Goal: Task Accomplishment & Management: Use online tool/utility

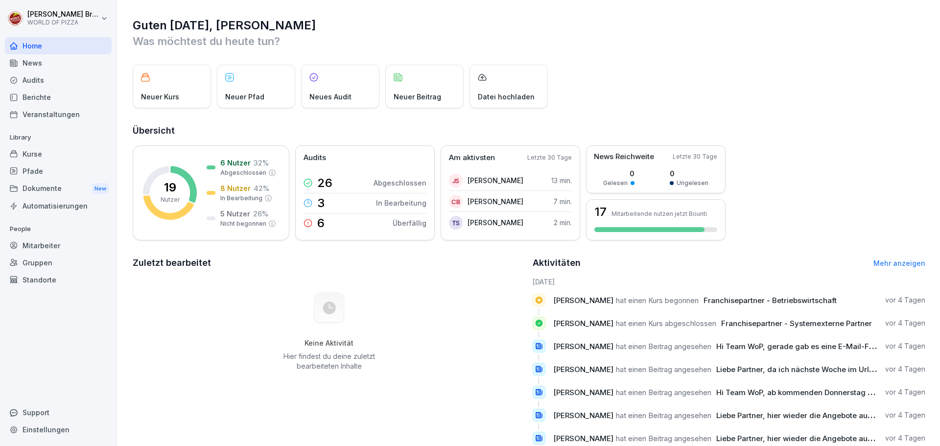
click at [35, 155] on div "Kurse" at bounding box center [58, 153] width 107 height 17
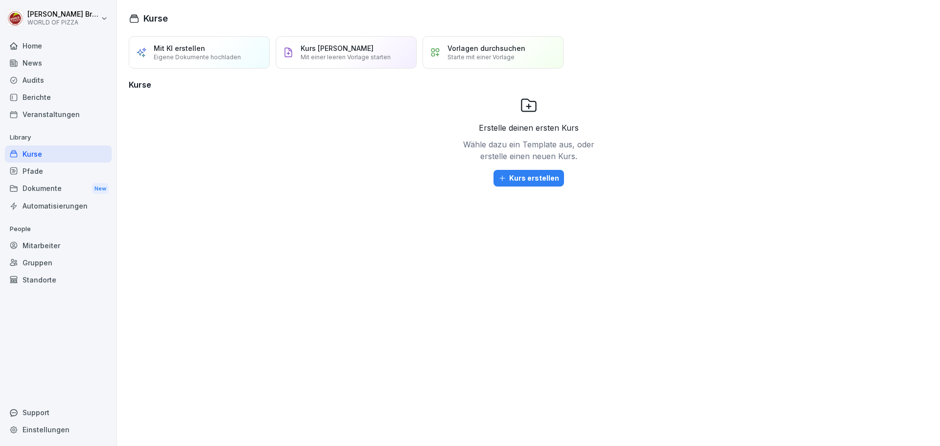
click at [43, 93] on div "Berichte" at bounding box center [58, 97] width 107 height 17
click at [41, 97] on div "Berichte" at bounding box center [58, 97] width 107 height 17
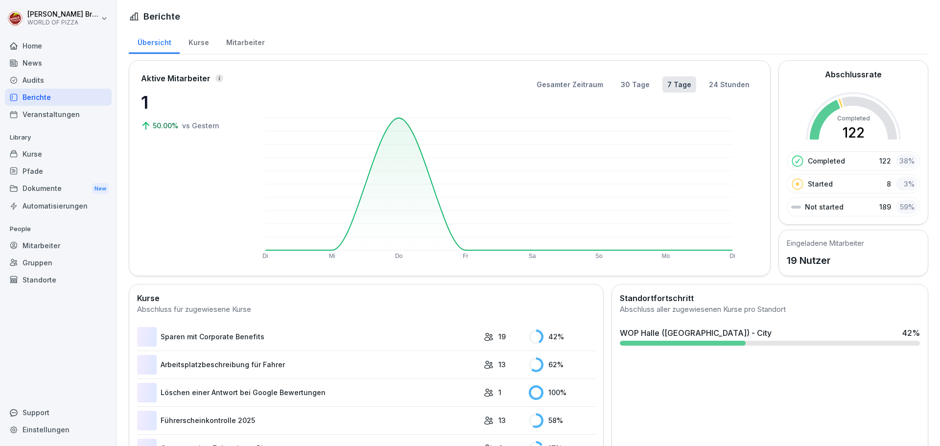
click at [35, 76] on div "Audits" at bounding box center [58, 80] width 107 height 17
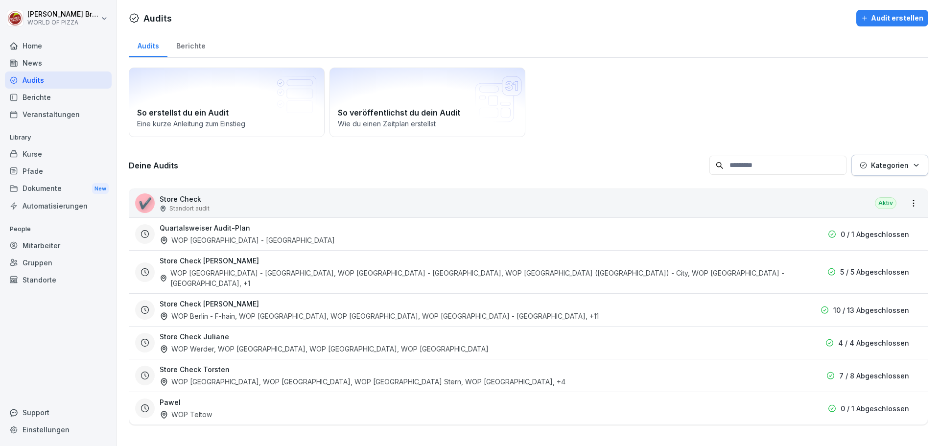
click at [36, 94] on div "Berichte" at bounding box center [58, 97] width 107 height 17
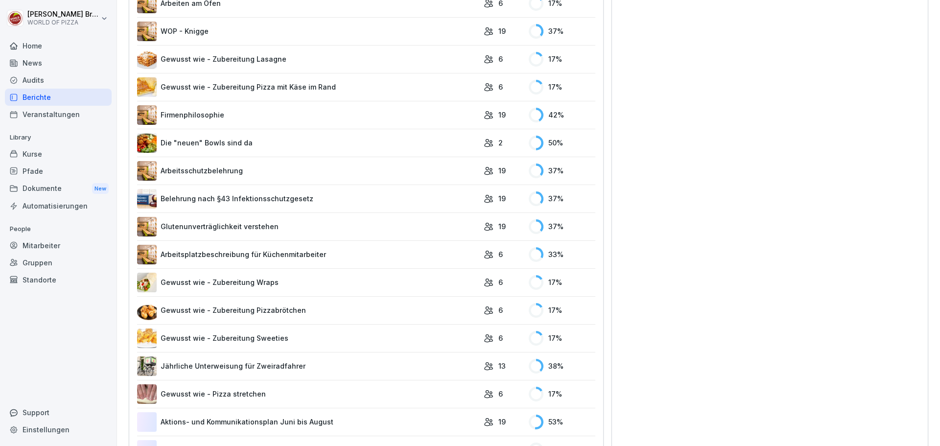
scroll to position [686, 0]
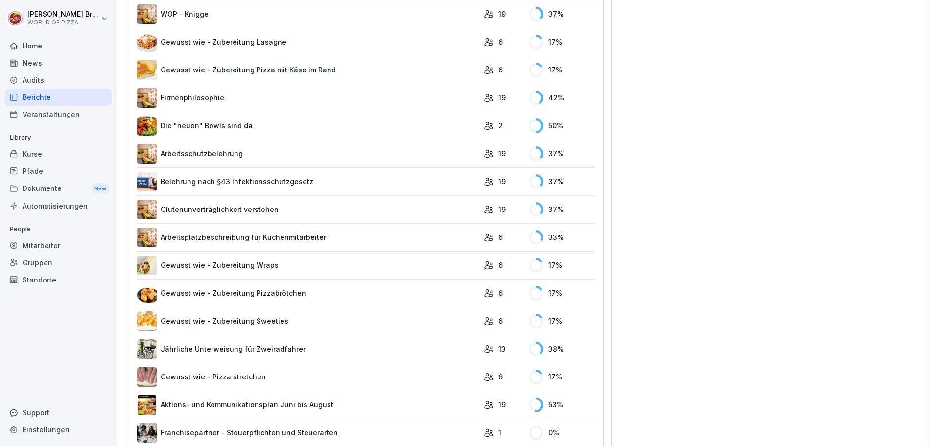
click at [233, 185] on link "Belehrung nach §43 Infektionsschutzgesetz" at bounding box center [308, 182] width 342 height 20
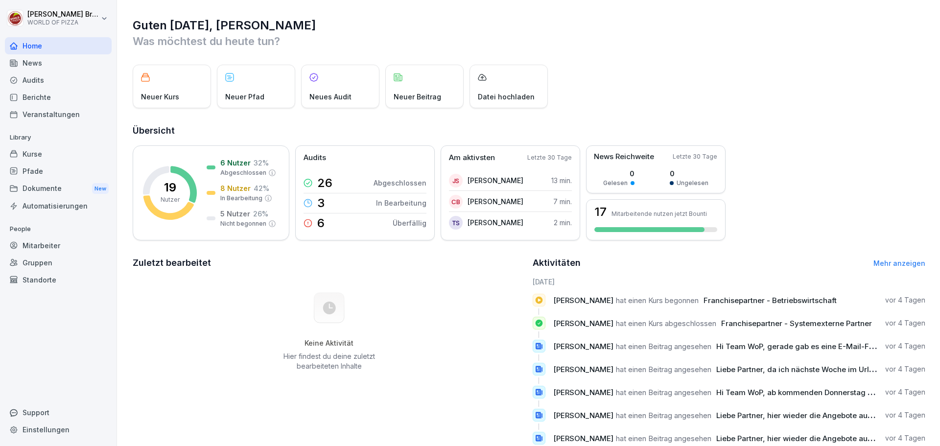
click at [40, 99] on div "Berichte" at bounding box center [58, 97] width 107 height 17
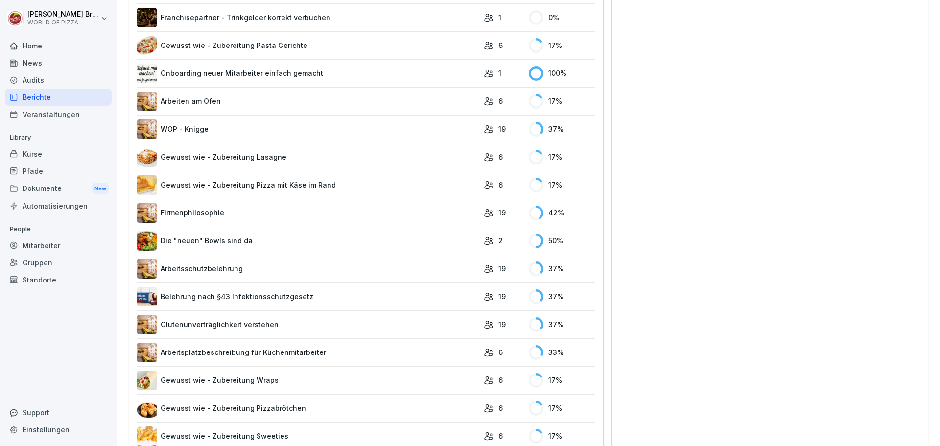
scroll to position [588, 0]
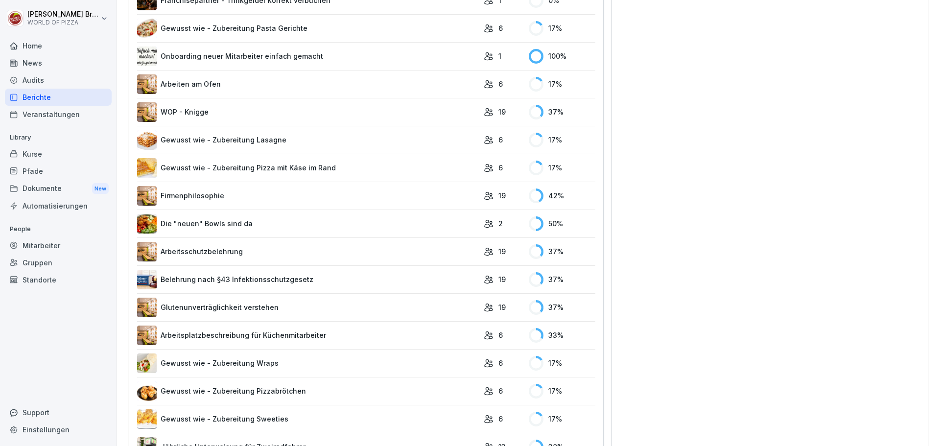
click at [261, 277] on link "Belehrung nach §43 Infektionsschutzgesetz" at bounding box center [308, 280] width 342 height 20
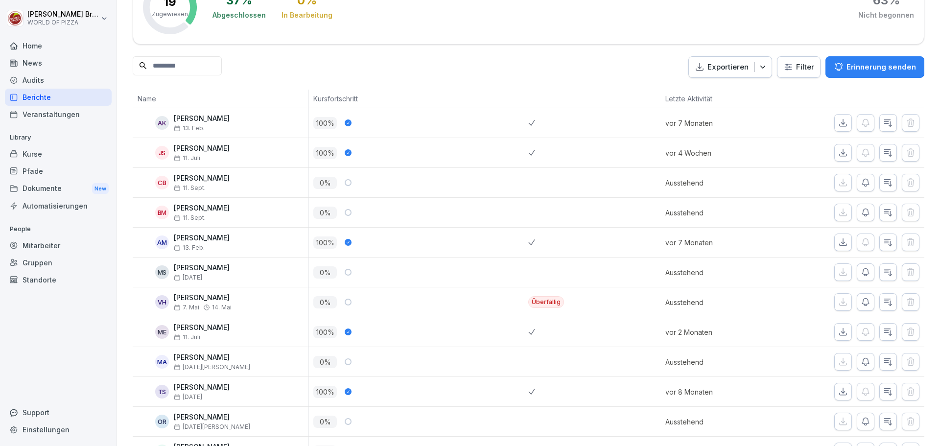
scroll to position [98, 0]
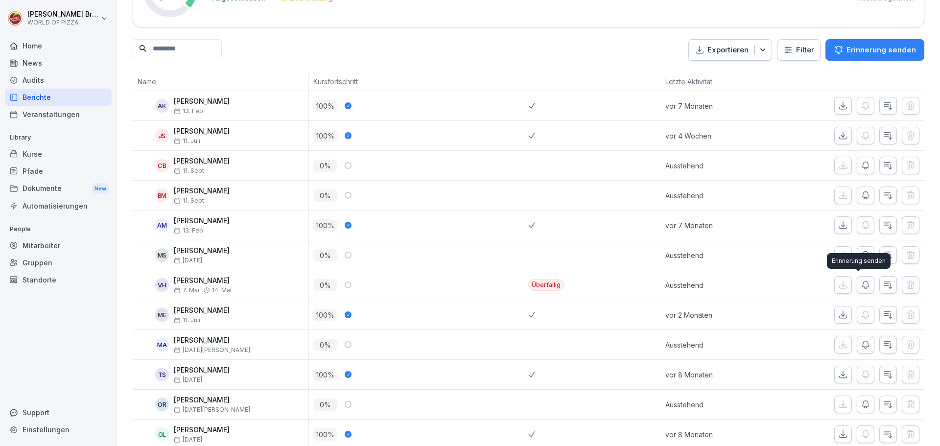
click at [863, 287] on icon "button" at bounding box center [866, 285] width 7 height 7
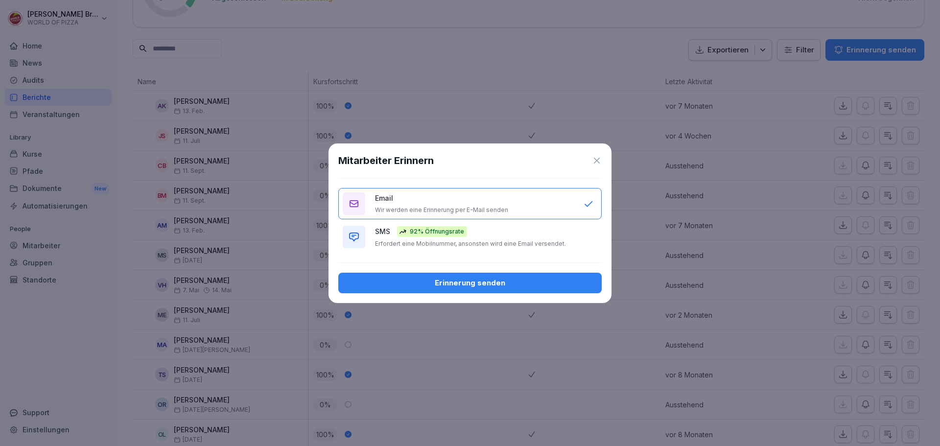
click at [408, 236] on div "92% Öffnungsrate" at bounding box center [432, 231] width 70 height 11
click at [481, 287] on div "Erinnerung senden" at bounding box center [470, 283] width 248 height 11
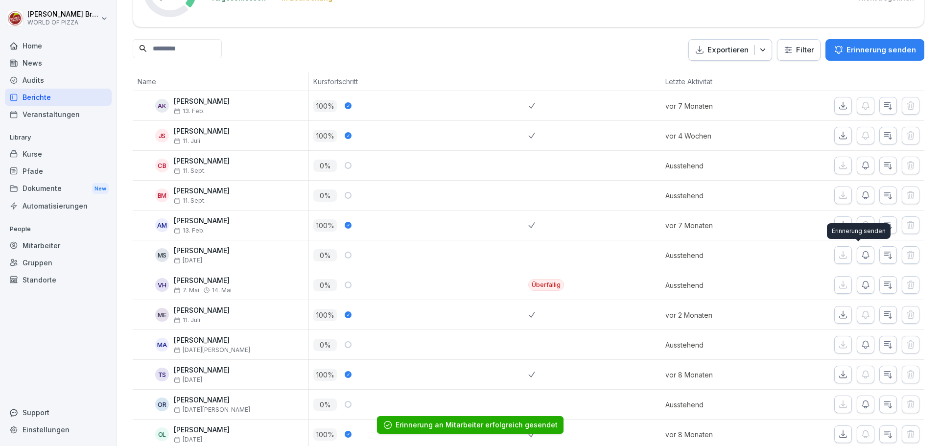
click at [861, 257] on icon "button" at bounding box center [866, 255] width 10 height 10
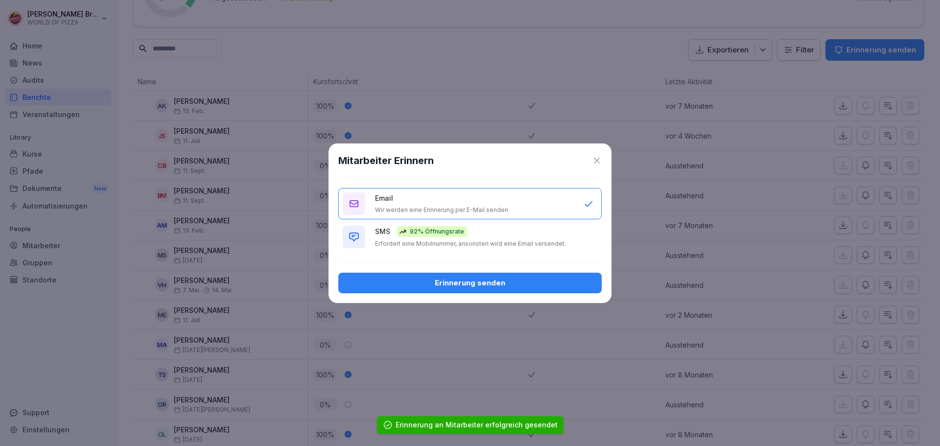
click at [381, 234] on p "SMS" at bounding box center [382, 231] width 15 height 10
click at [431, 283] on div "Erinnerung senden" at bounding box center [470, 283] width 248 height 11
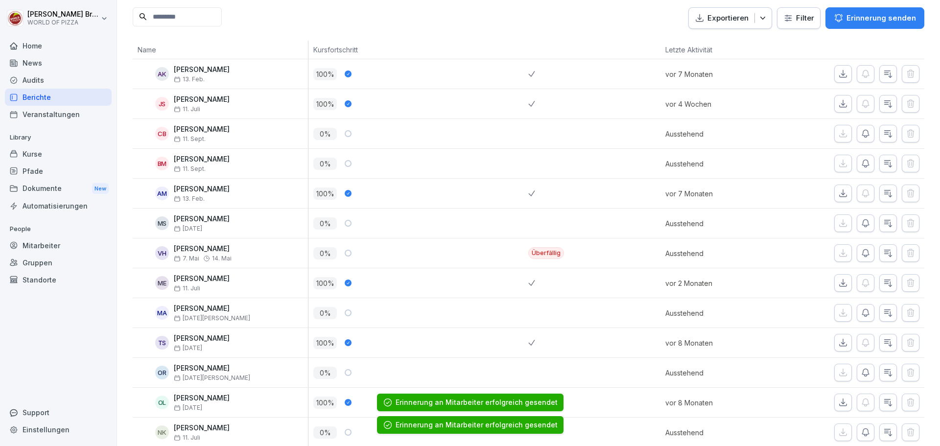
scroll to position [147, 0]
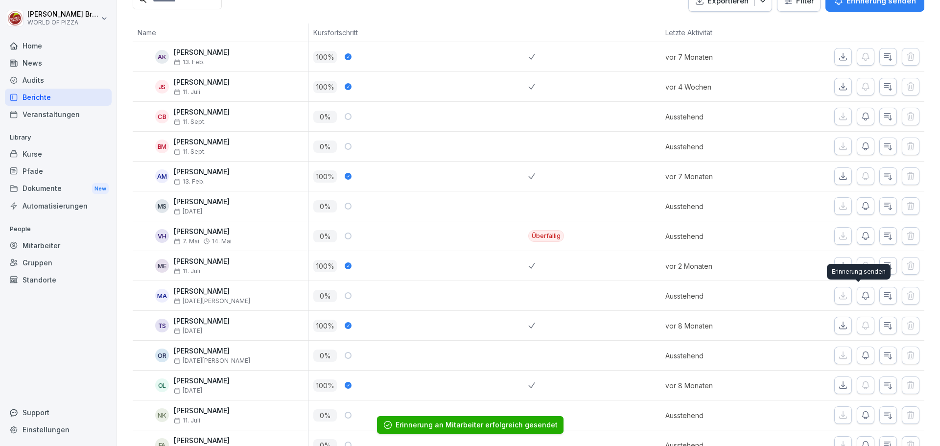
click at [861, 301] on icon "button" at bounding box center [866, 296] width 10 height 10
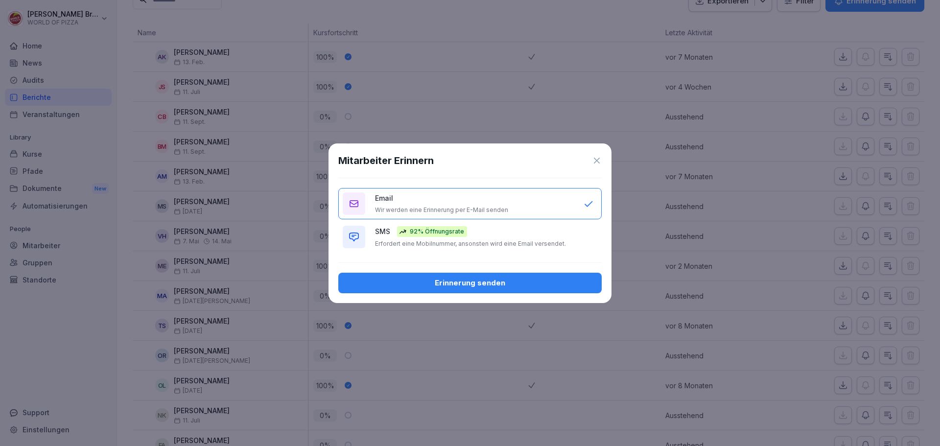
click at [407, 245] on p "Erfordert eine Mobilnummer, ansonsten wird eine Email versendet." at bounding box center [470, 244] width 191 height 8
click at [438, 285] on div "Erinnerung senden" at bounding box center [470, 283] width 248 height 11
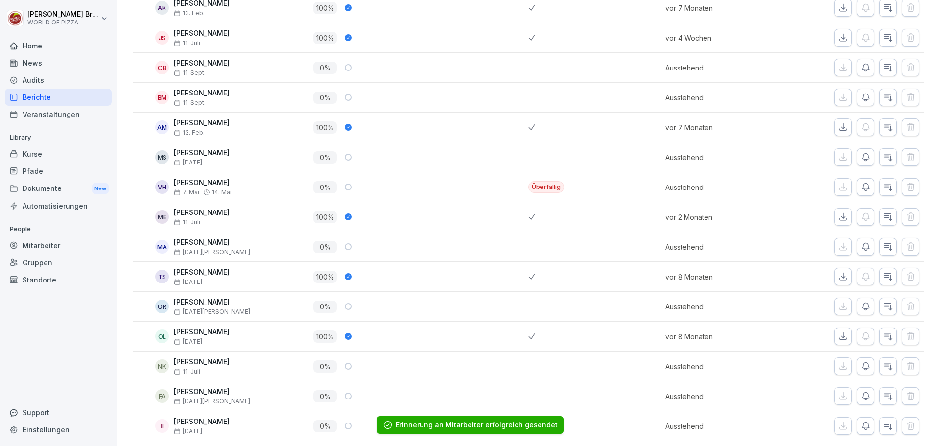
scroll to position [245, 0]
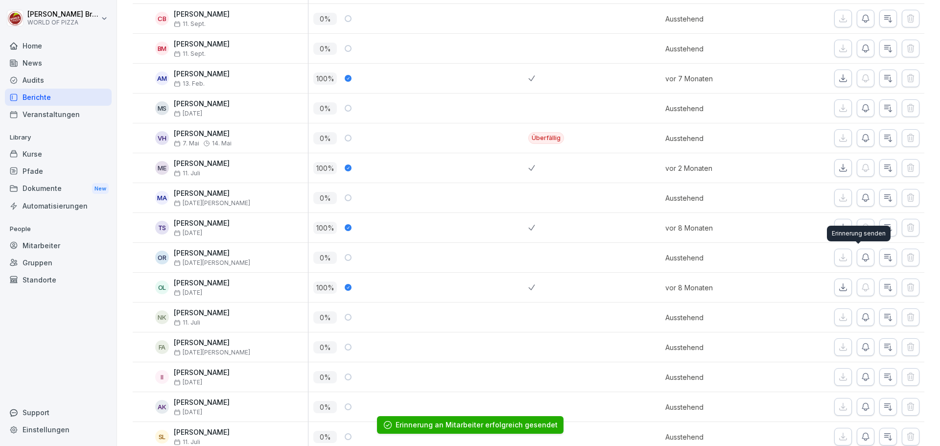
click at [863, 263] on button "button" at bounding box center [866, 258] width 18 height 18
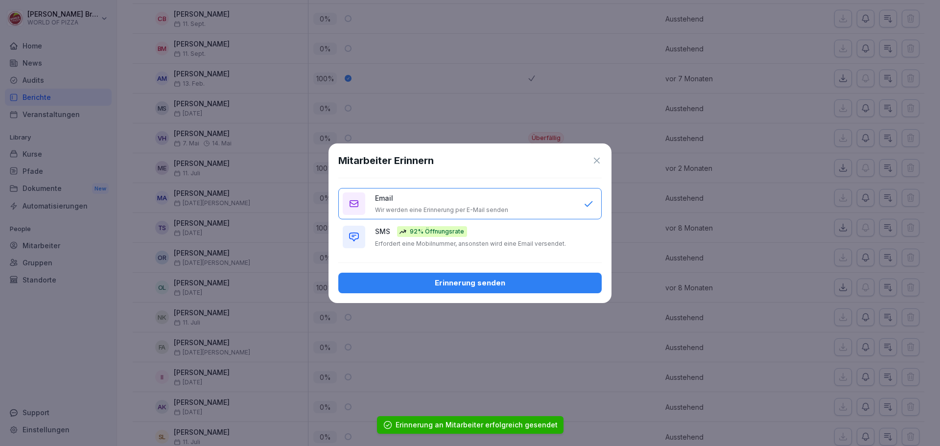
click at [368, 235] on button "SMS 92% Öffnungsrate Erfordert eine Mobilnummer, ansonsten wird eine Email vers…" at bounding box center [470, 236] width 264 height 31
click at [429, 283] on div "Erinnerung senden" at bounding box center [470, 283] width 248 height 11
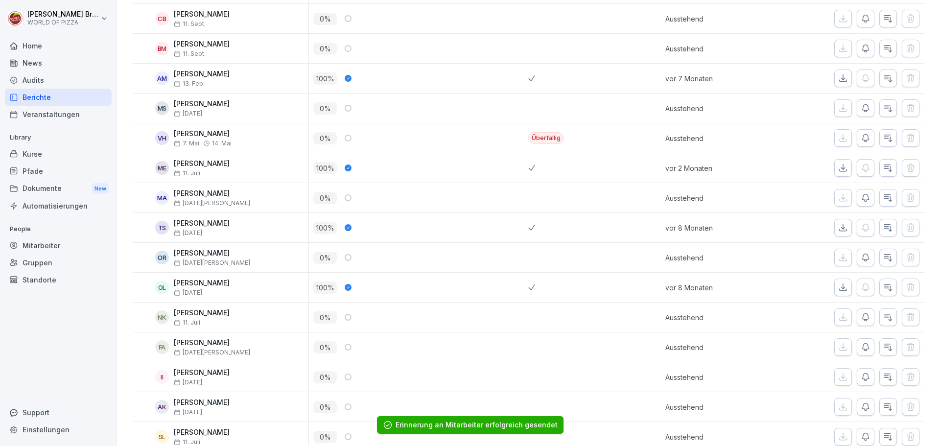
scroll to position [294, 0]
